Goal: Task Accomplishment & Management: Complete application form

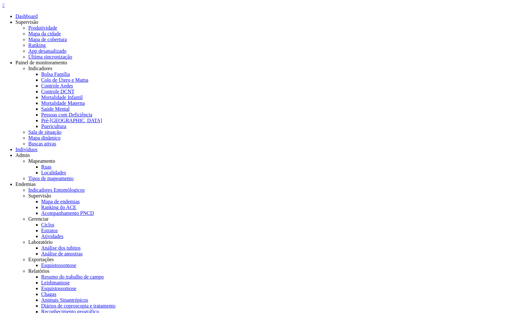
click at [19, 8] on div "" at bounding box center [264, 6] width 522 height 6
click at [51, 164] on link "Ruas" at bounding box center [46, 166] width 10 height 5
click at [5, 8] on icon "" at bounding box center [4, 5] width 2 height 5
click at [66, 170] on link "Localidades" at bounding box center [53, 172] width 25 height 5
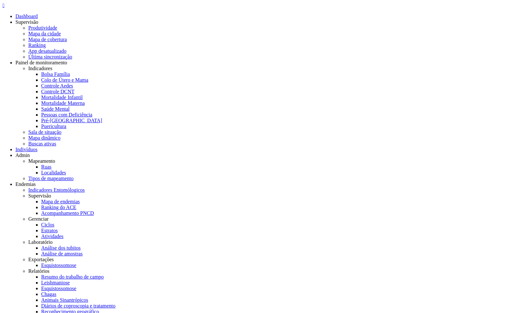
type input "****"
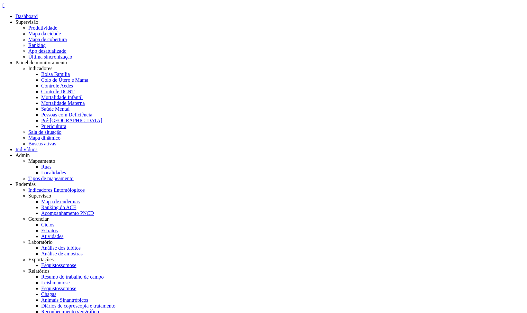
type input "*"
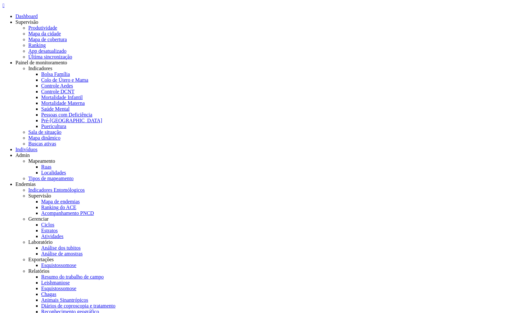
drag, startPoint x: 200, startPoint y: 178, endPoint x: 214, endPoint y: 176, distance: 13.7
drag, startPoint x: 287, startPoint y: 159, endPoint x: 287, endPoint y: 165, distance: 6.8
